Goal: Information Seeking & Learning: Find specific fact

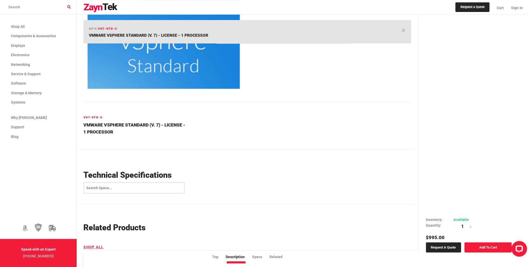
scroll to position [130, 0]
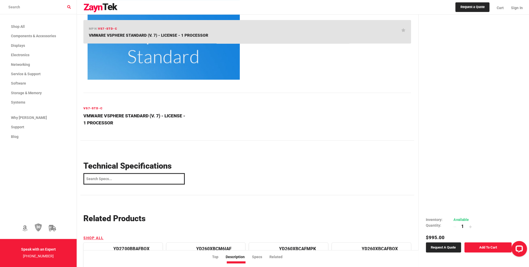
click at [146, 176] on input "search" at bounding box center [133, 179] width 101 height 12
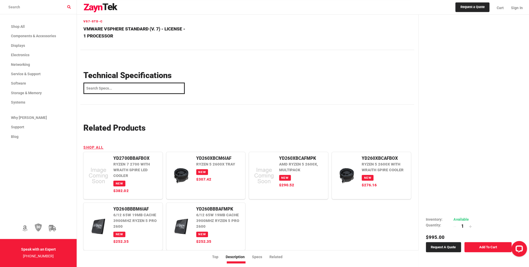
scroll to position [208, 0]
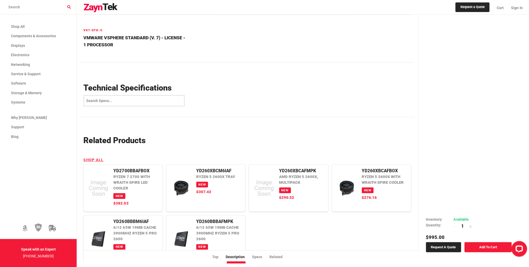
click at [139, 87] on h3 "Technical Specifications" at bounding box center [135, 88] width 105 height 10
click at [138, 102] on input "search" at bounding box center [133, 101] width 101 height 12
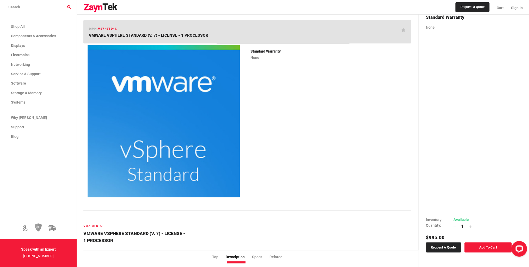
scroll to position [0, 0]
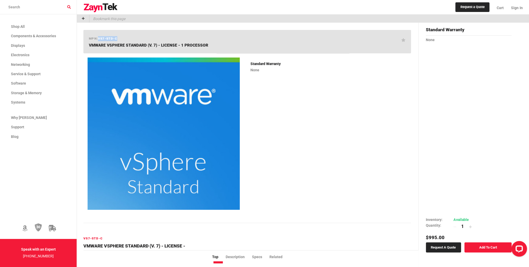
drag, startPoint x: 124, startPoint y: 40, endPoint x: 99, endPoint y: 39, distance: 25.1
click at [99, 39] on div "mpn: VS7-STD-C VMWARE VSPHERE STANDARD (V. 7) - LICENSE - 1 PROCESSOR" at bounding box center [246, 42] width 327 height 24
drag, startPoint x: 99, startPoint y: 39, endPoint x: 102, endPoint y: 39, distance: 3.4
copy span "VS7-STD-C"
